Goal: Task Accomplishment & Management: Use online tool/utility

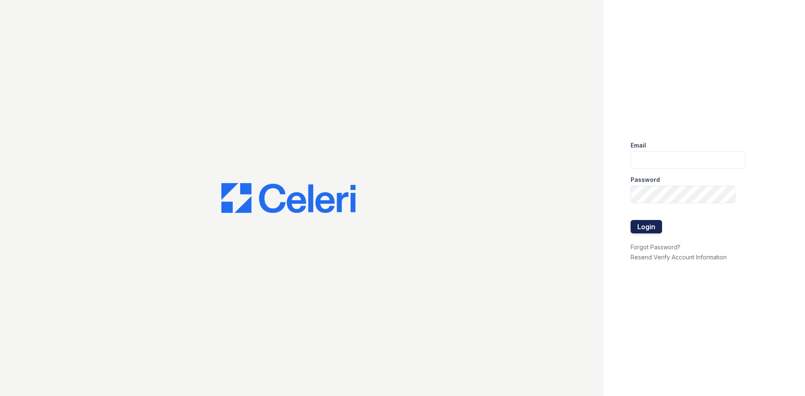
type input "bfriesner@trinity-pm.com"
click at [653, 229] on button "Login" at bounding box center [645, 226] width 31 height 13
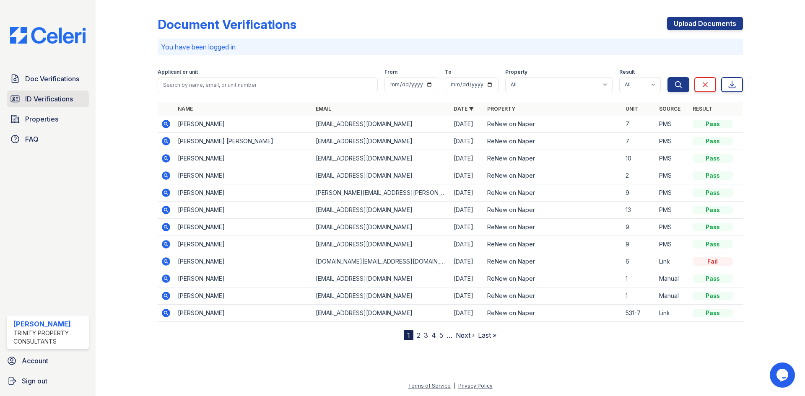
click at [65, 99] on span "ID Verifications" at bounding box center [49, 99] width 48 height 10
